Goal: Information Seeking & Learning: Learn about a topic

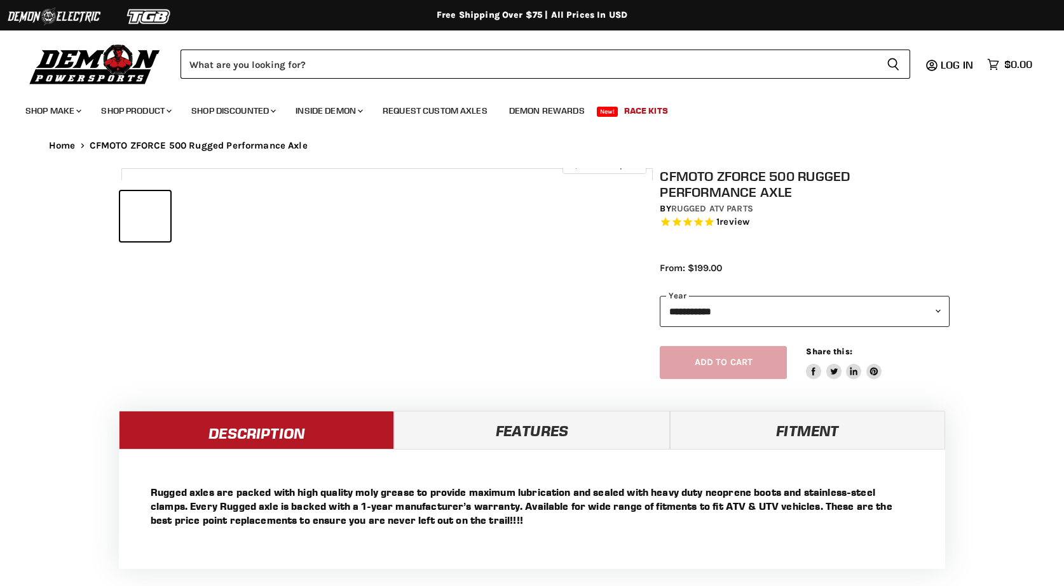
select select "******"
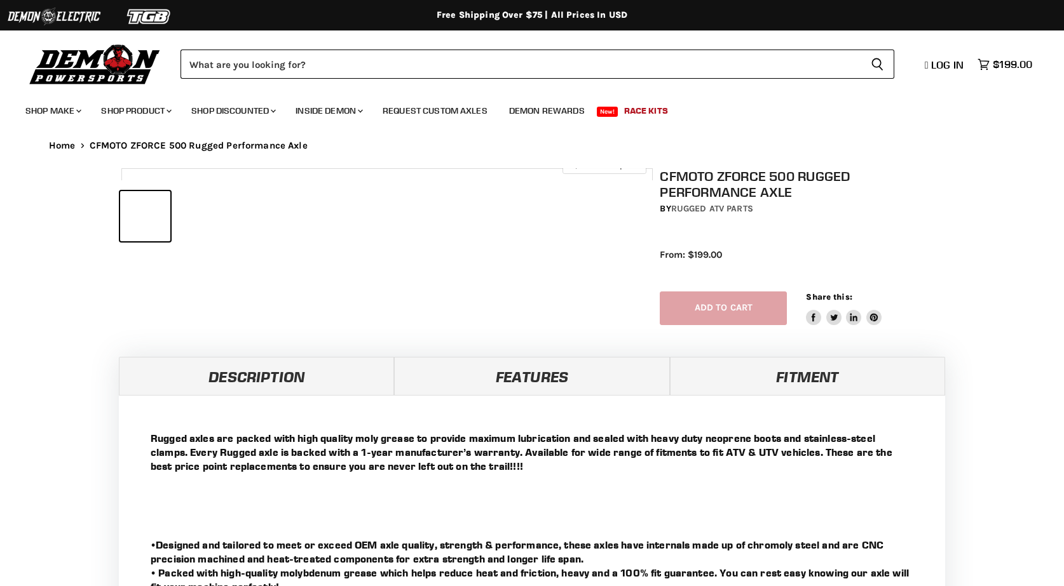
select select "******"
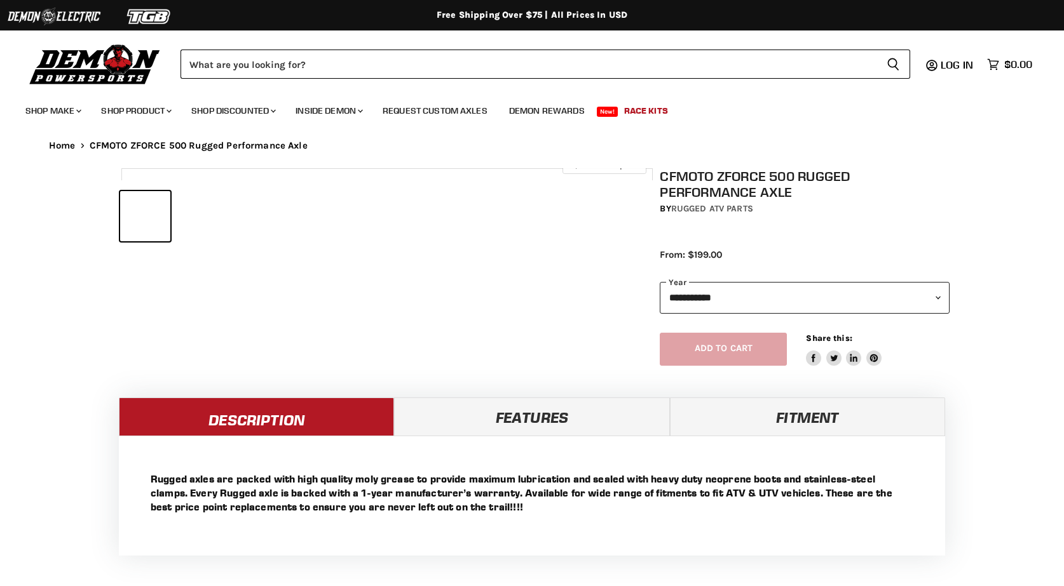
select select "******"
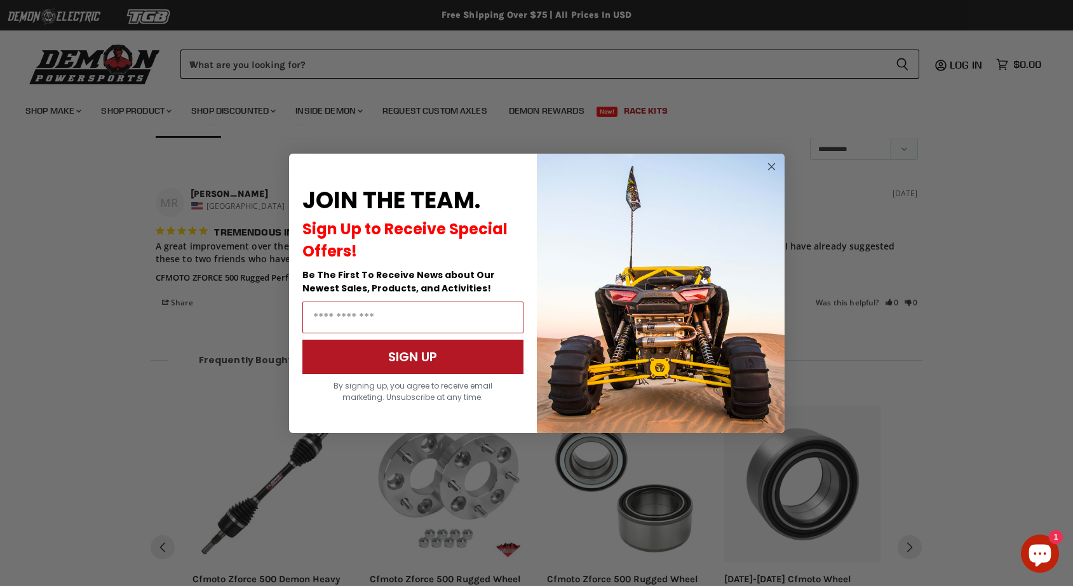
scroll to position [1020, 0]
